Goal: Task Accomplishment & Management: Use online tool/utility

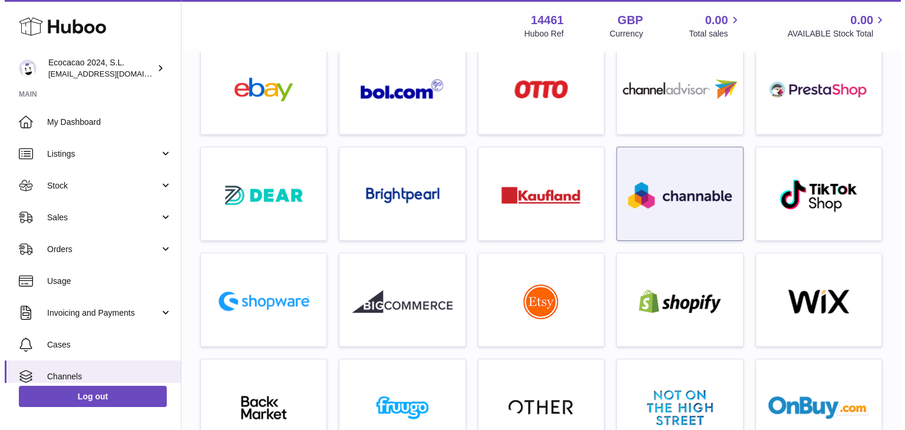
scroll to position [177, 0]
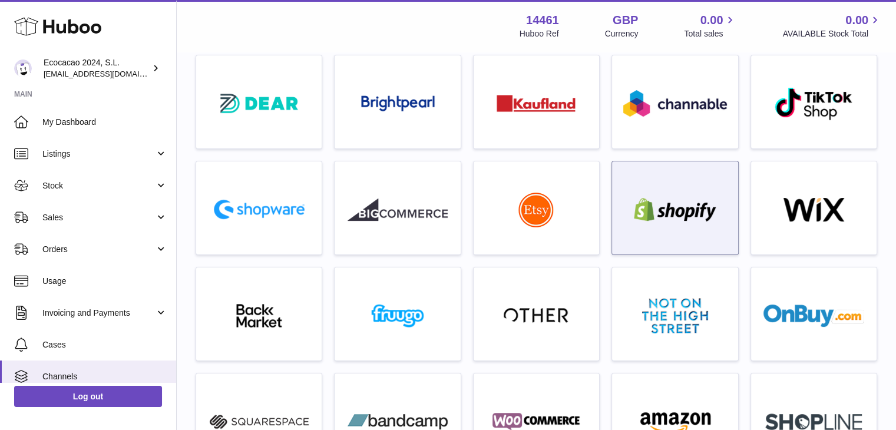
click at [684, 196] on div at bounding box center [675, 210] width 114 height 75
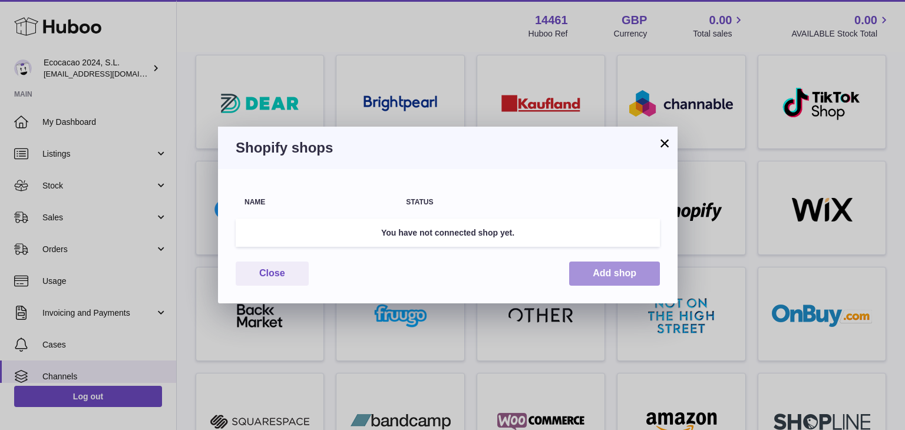
click at [603, 270] on button "Add shop" at bounding box center [614, 274] width 91 height 24
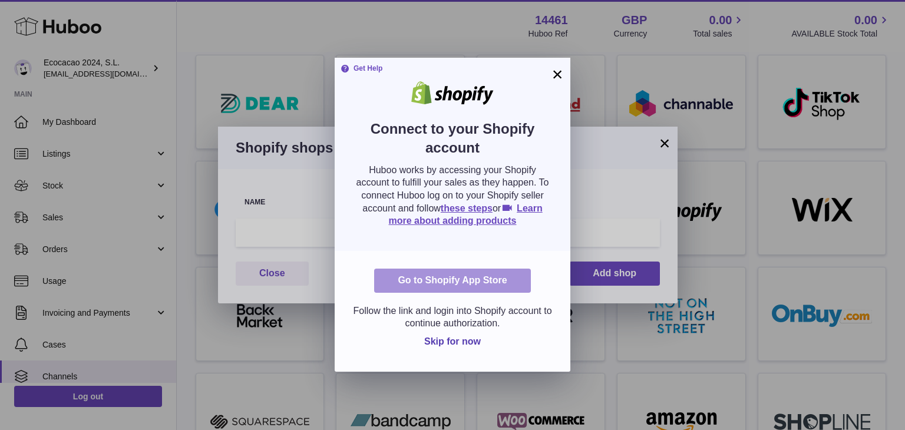
click at [512, 280] on link "Go to Shopify App Store" at bounding box center [452, 281] width 156 height 24
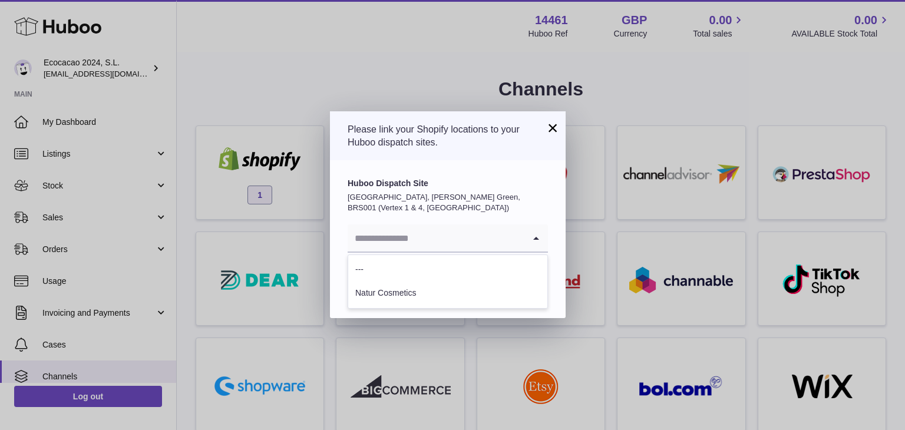
click at [540, 235] on icon "Search for option" at bounding box center [536, 238] width 24 height 27
click at [458, 295] on li "Natur Cosmetics" at bounding box center [447, 294] width 199 height 24
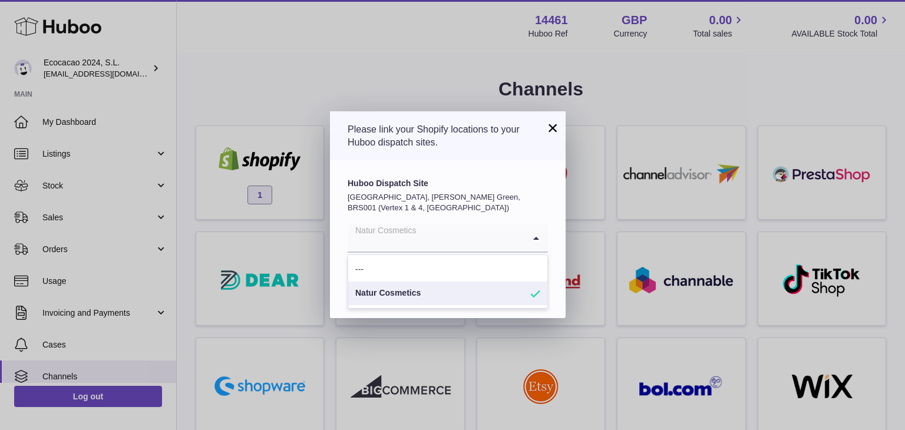
click at [499, 239] on input "Search for option" at bounding box center [436, 238] width 177 height 27
click at [468, 298] on li "Natur Cosmetics" at bounding box center [447, 294] width 199 height 24
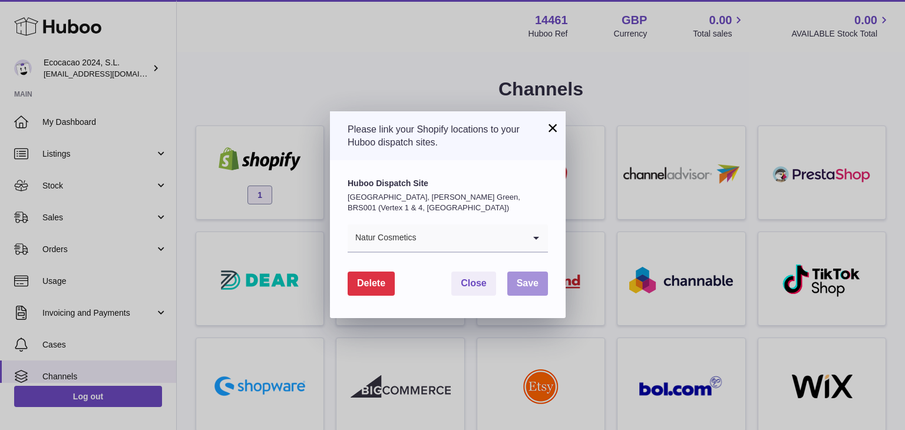
click at [532, 288] on span "Save" at bounding box center [528, 283] width 22 height 10
